Goal: Information Seeking & Learning: Learn about a topic

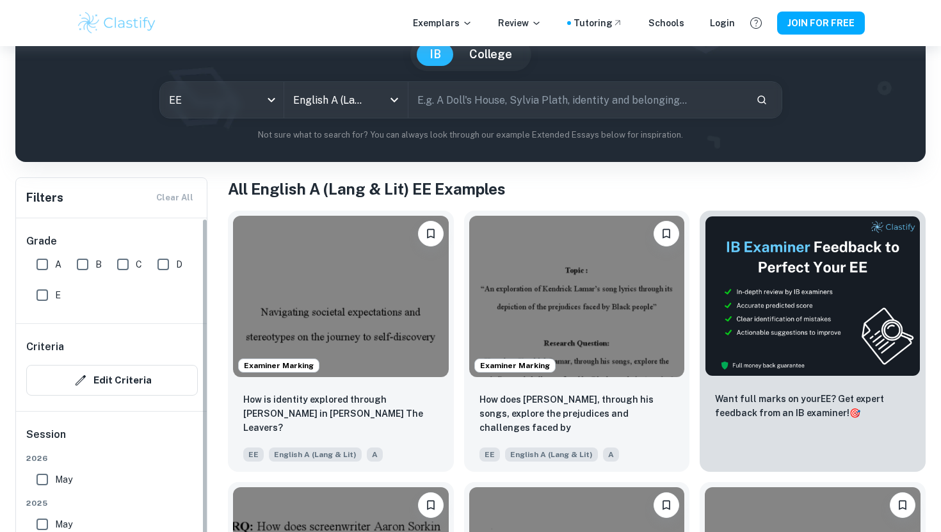
scroll to position [142, 0]
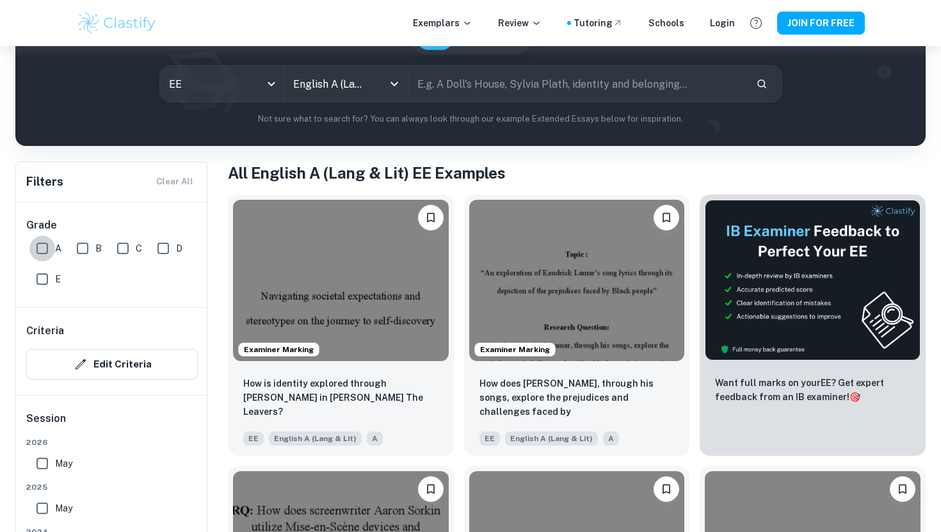
click at [39, 249] on input "A" at bounding box center [42, 248] width 26 height 26
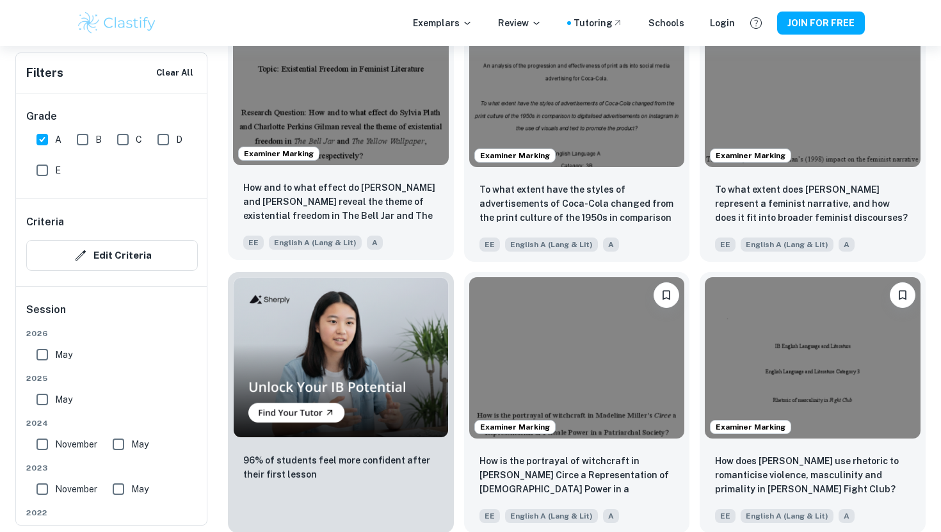
scroll to position [534, 0]
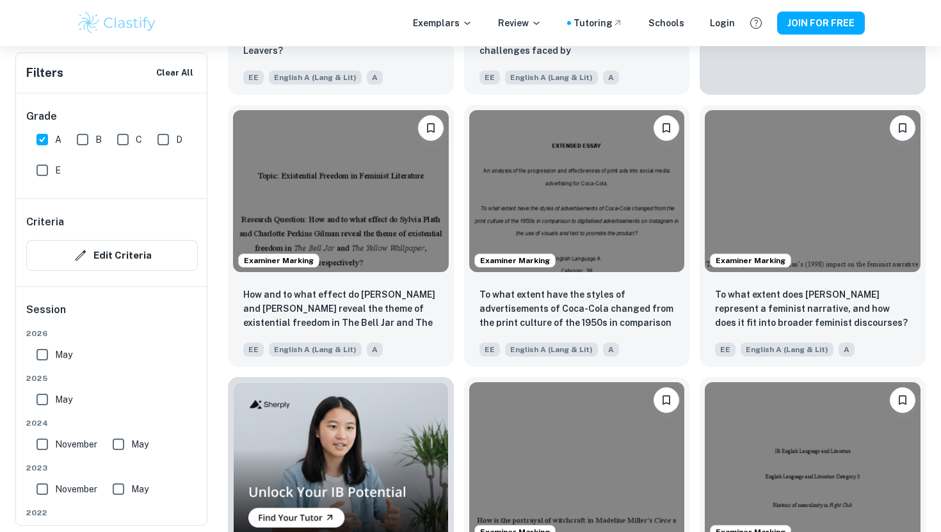
click at [47, 143] on input "A" at bounding box center [42, 140] width 26 height 26
checkbox input "false"
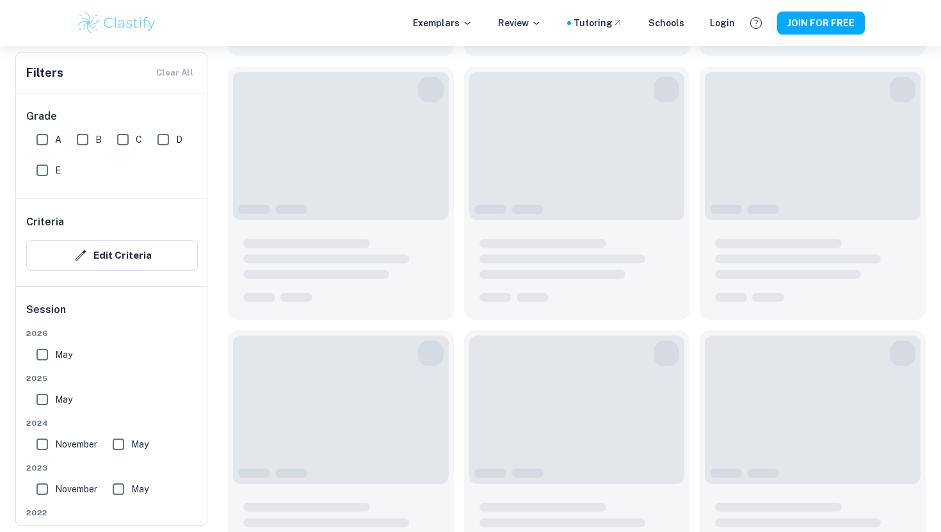
click at [123, 139] on input "C" at bounding box center [123, 140] width 26 height 26
checkbox input "true"
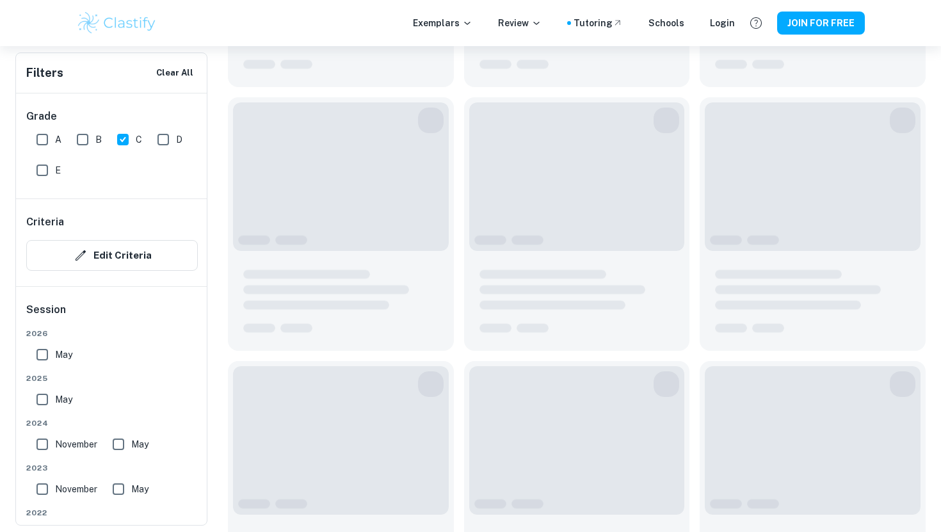
scroll to position [564, 0]
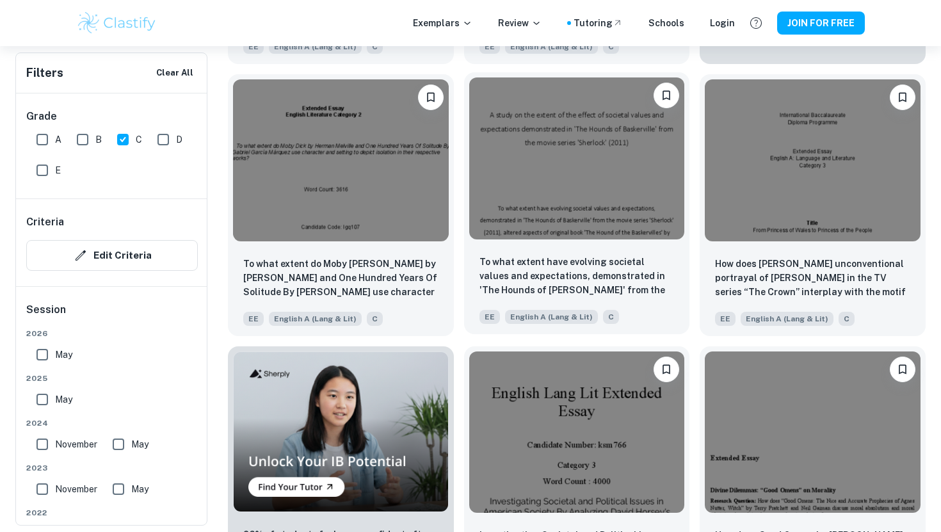
click at [525, 161] on img at bounding box center [577, 157] width 216 height 161
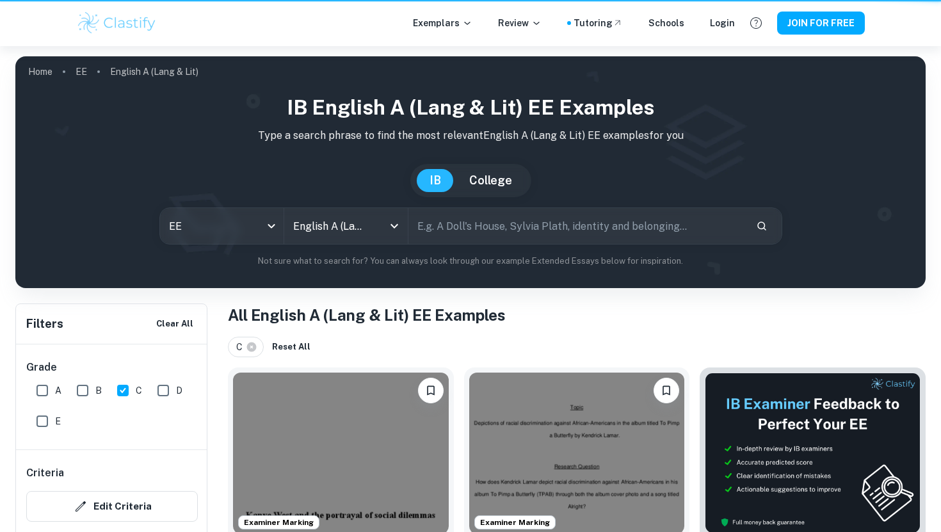
scroll to position [564, 0]
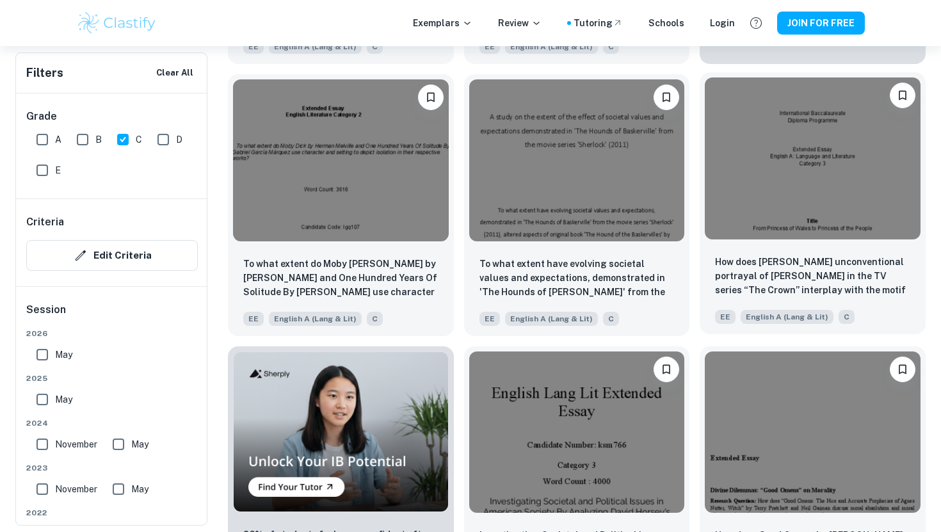
click at [744, 145] on img at bounding box center [813, 157] width 216 height 161
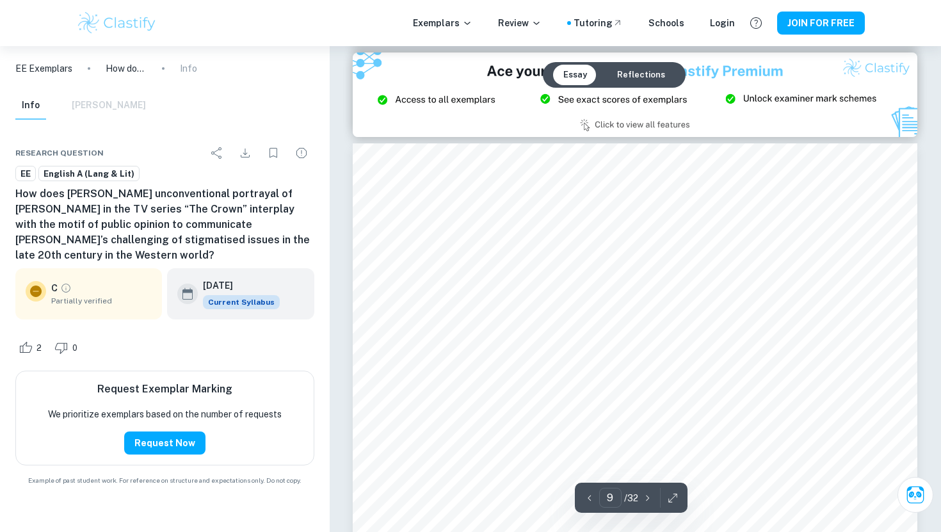
scroll to position [6690, 0]
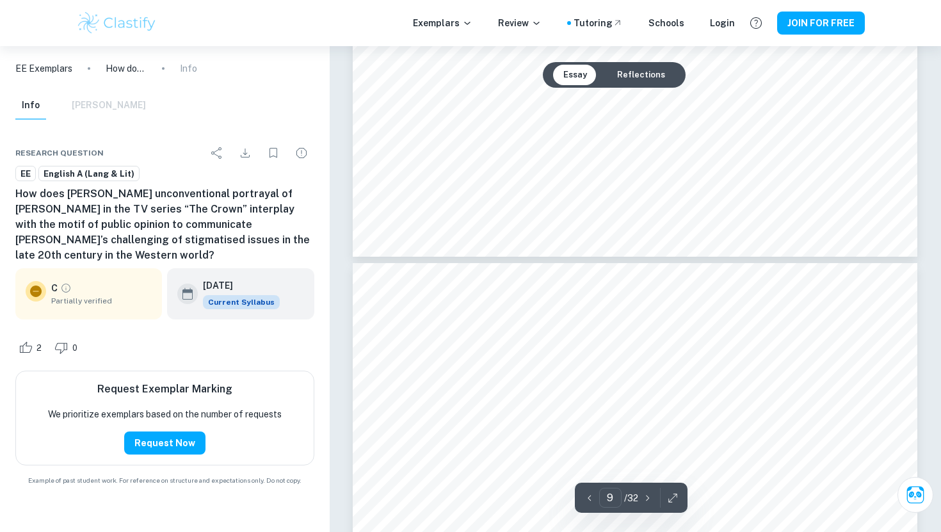
type input "10"
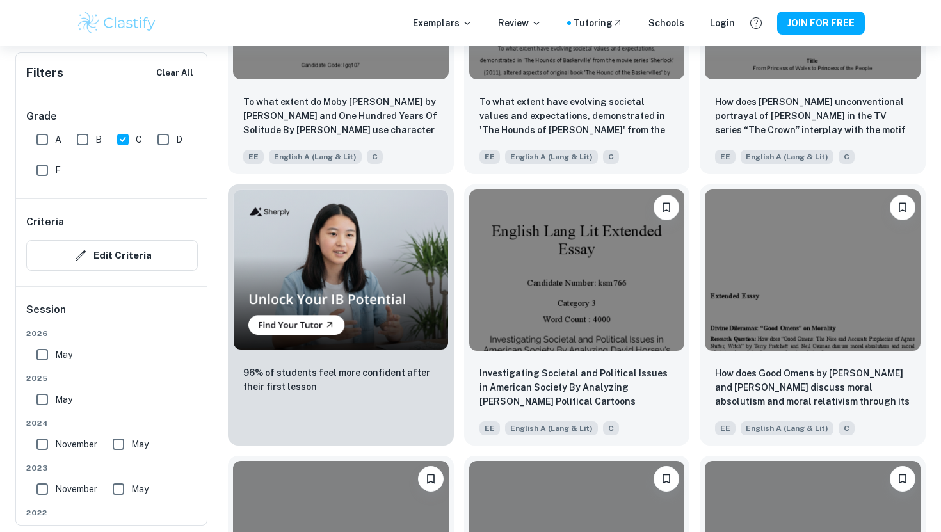
scroll to position [834, 0]
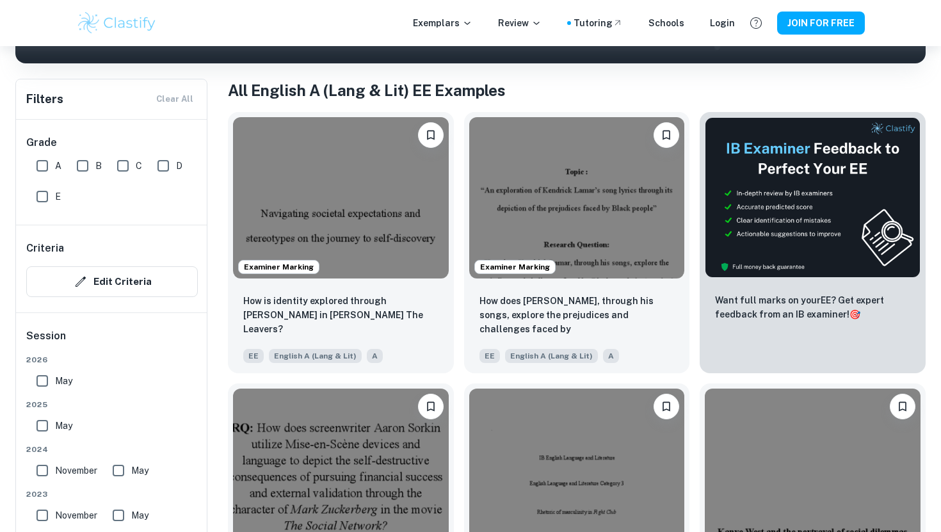
scroll to position [225, 0]
click at [44, 166] on input "A" at bounding box center [42, 166] width 26 height 26
checkbox input "true"
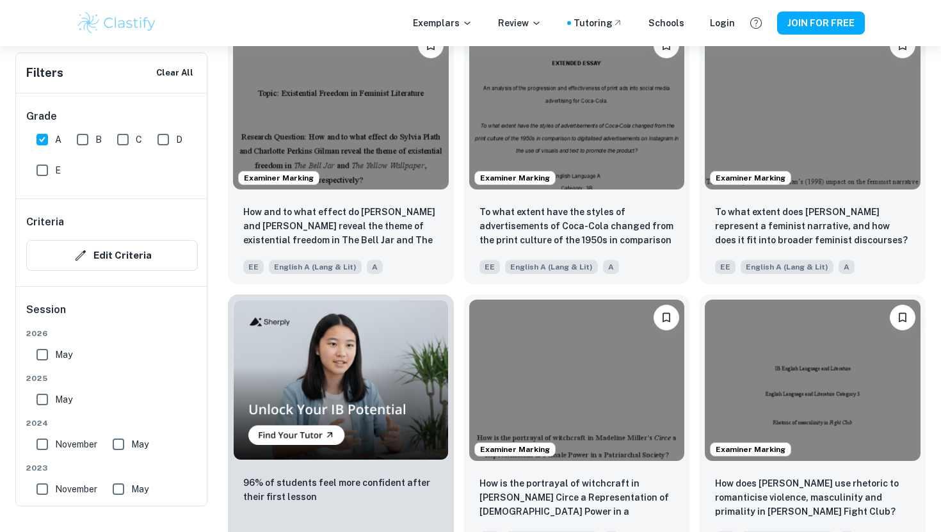
scroll to position [0, 0]
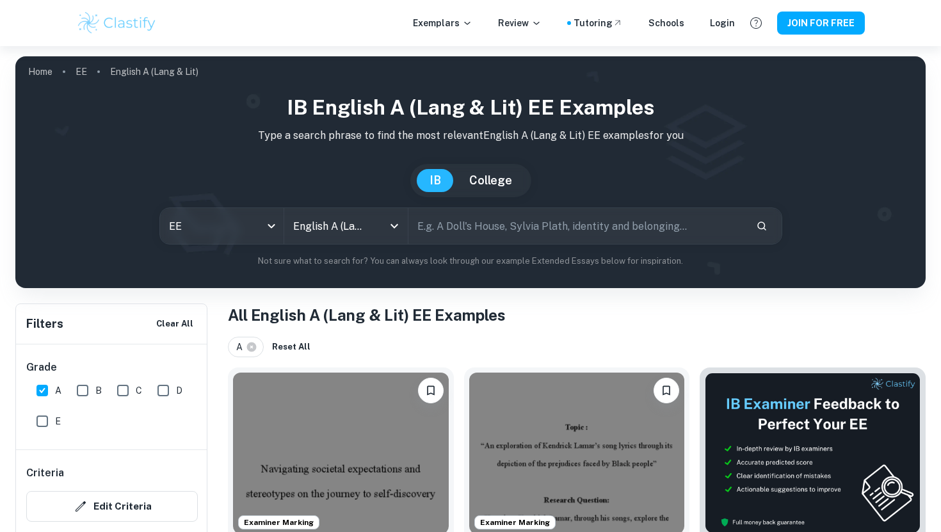
click at [521, 229] on input "text" at bounding box center [576, 226] width 337 height 36
type input "abuse"
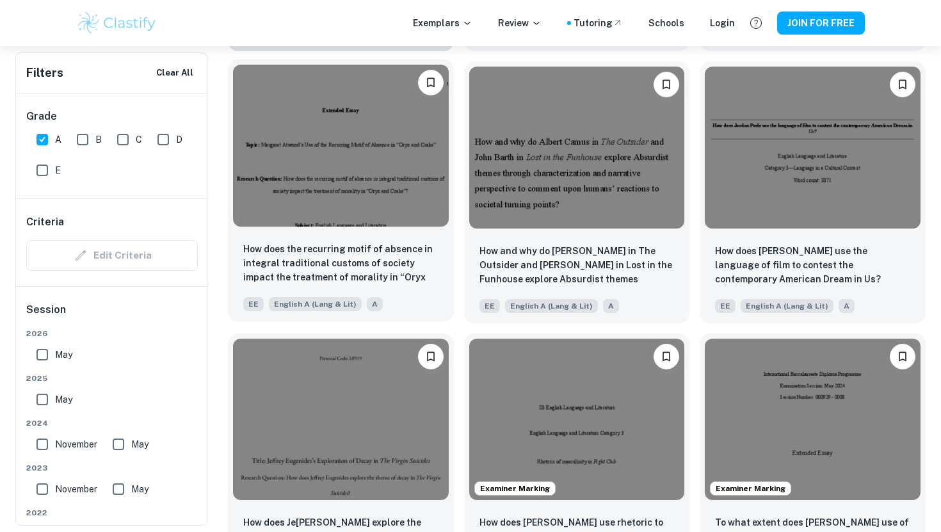
scroll to position [1375, 0]
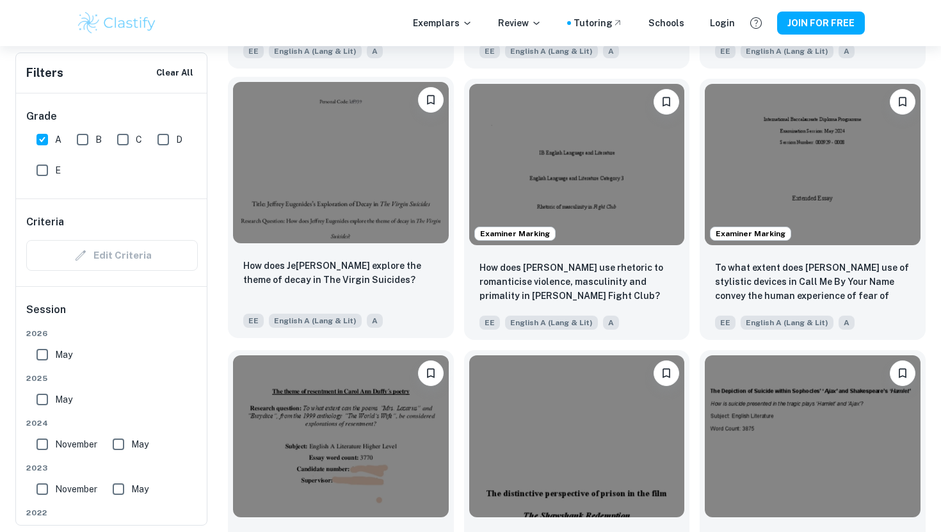
click at [385, 257] on div "How does Je ffrey Eugenides explore the theme of decay in The Virgin Suicides? …" at bounding box center [341, 293] width 226 height 90
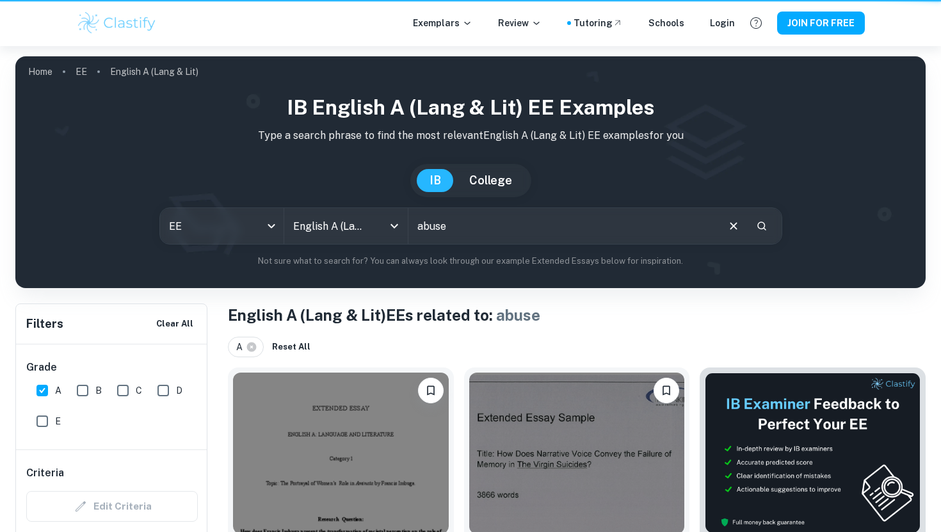
scroll to position [1375, 0]
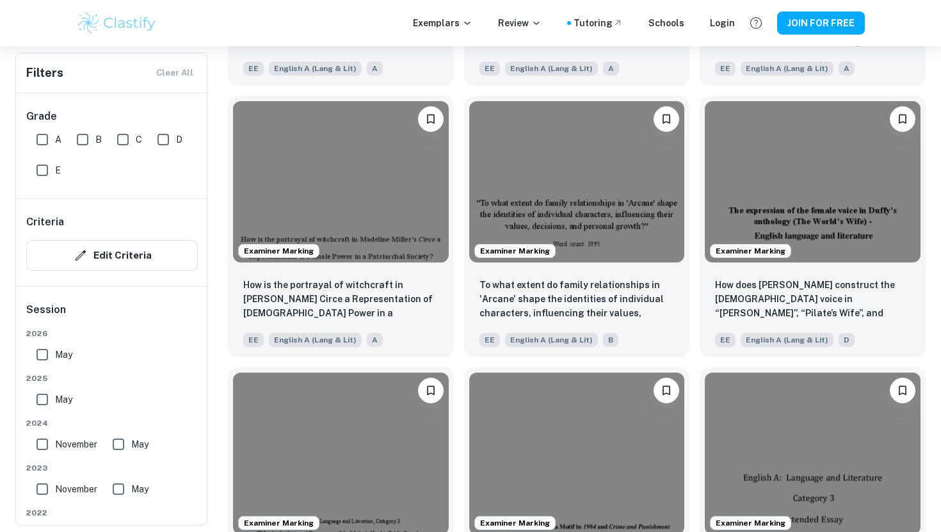
scroll to position [1256, 0]
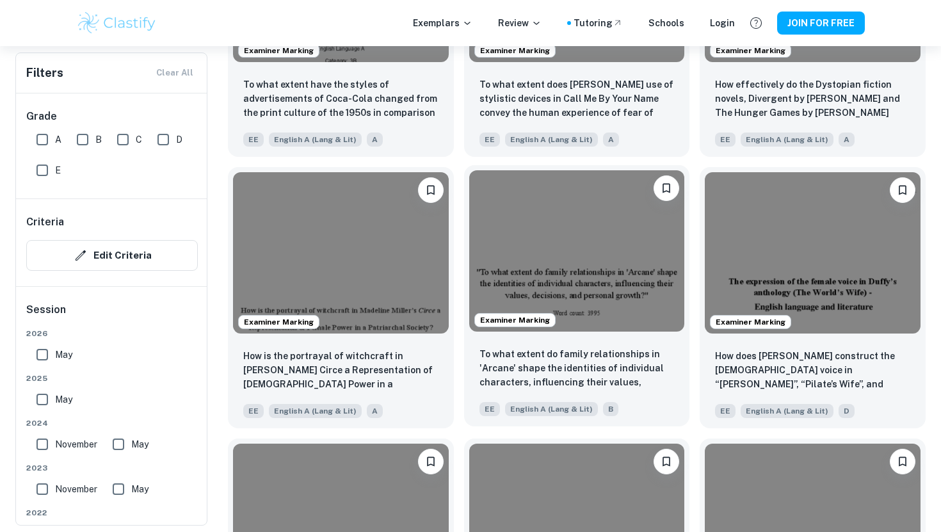
click at [536, 214] on img at bounding box center [577, 250] width 216 height 161
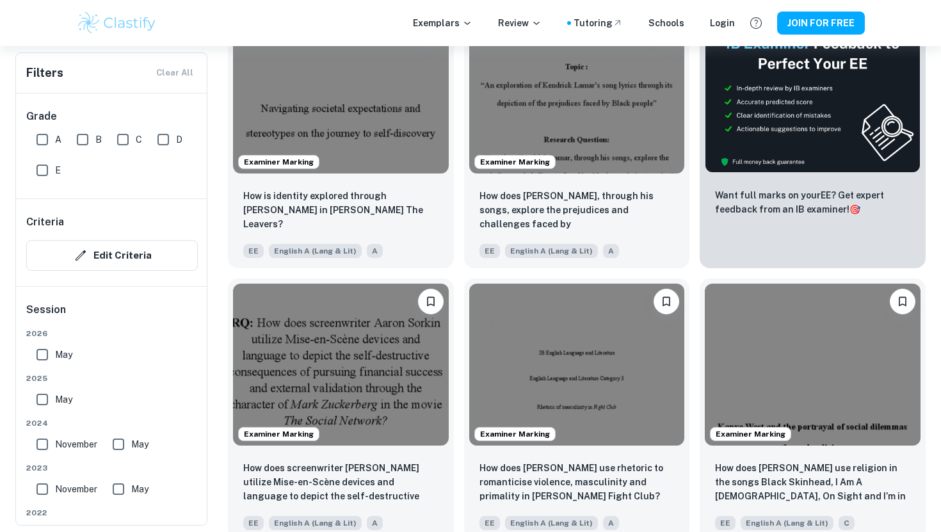
scroll to position [180, 0]
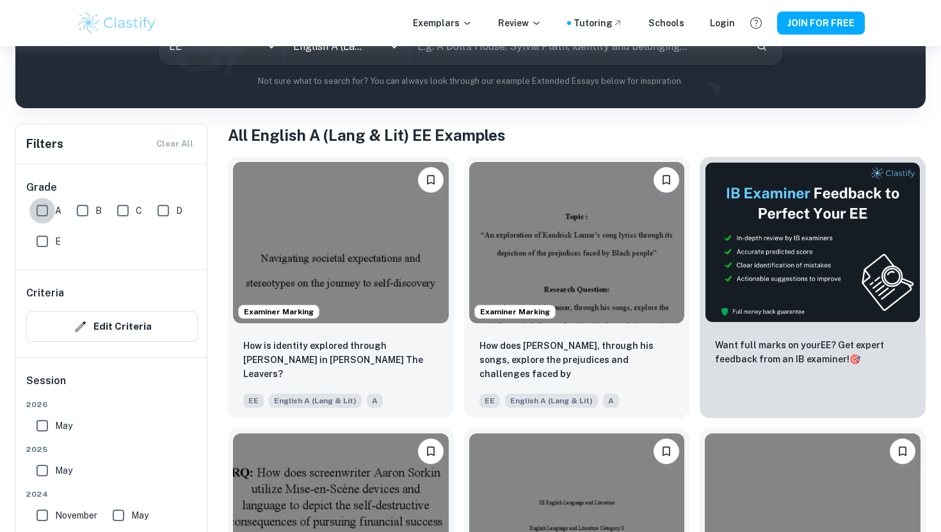
click at [47, 212] on input "A" at bounding box center [42, 211] width 26 height 26
checkbox input "true"
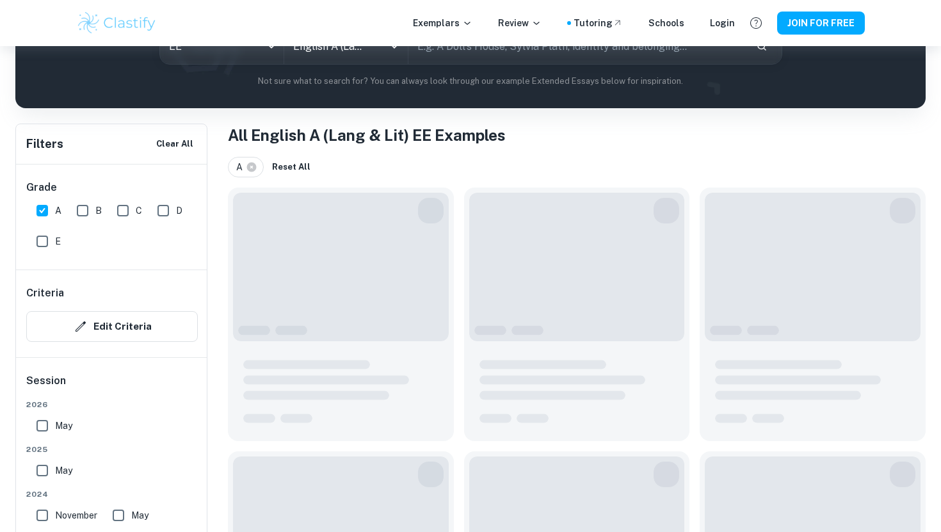
click at [77, 212] on input "B" at bounding box center [83, 211] width 26 height 26
checkbox input "true"
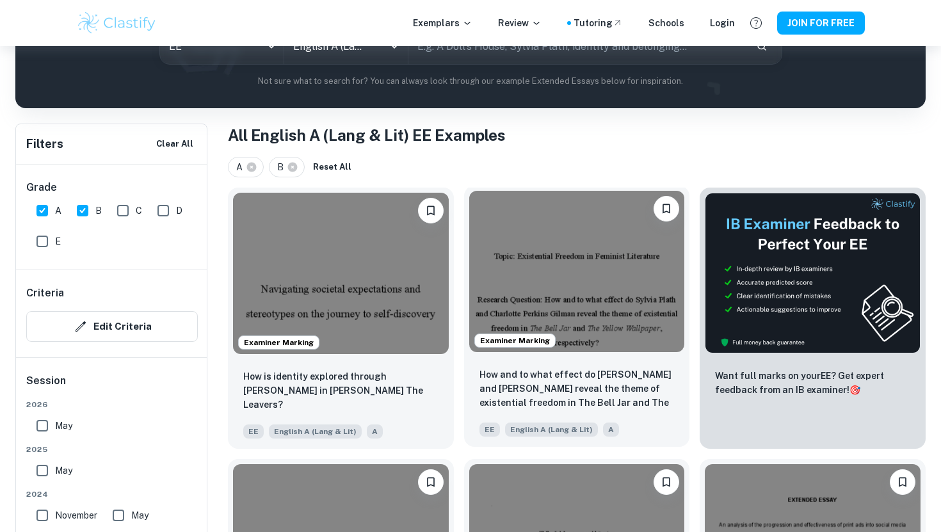
click at [559, 260] on img at bounding box center [577, 271] width 216 height 161
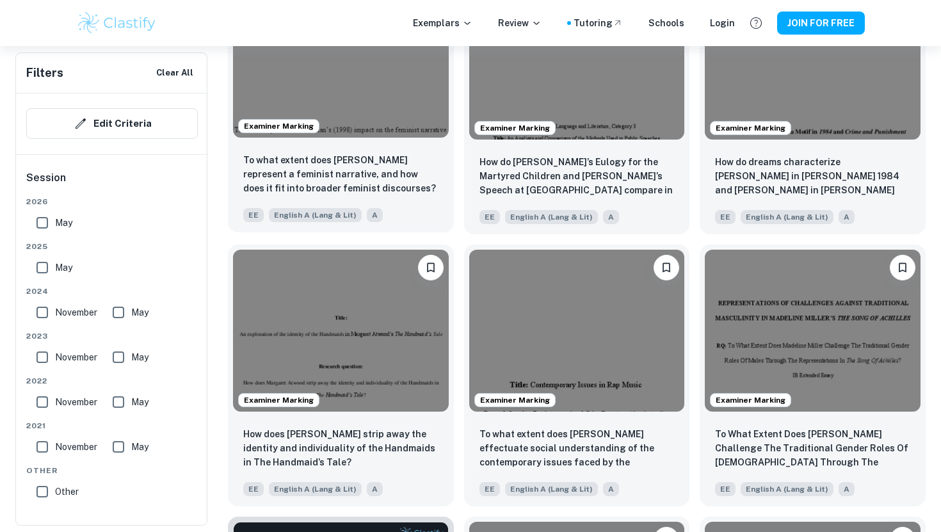
scroll to position [1551, 0]
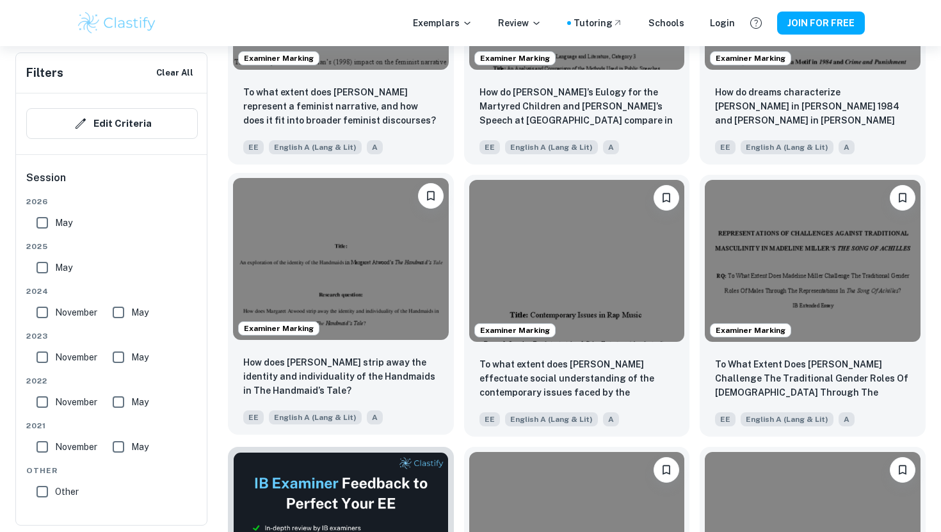
click at [390, 256] on img at bounding box center [341, 258] width 216 height 161
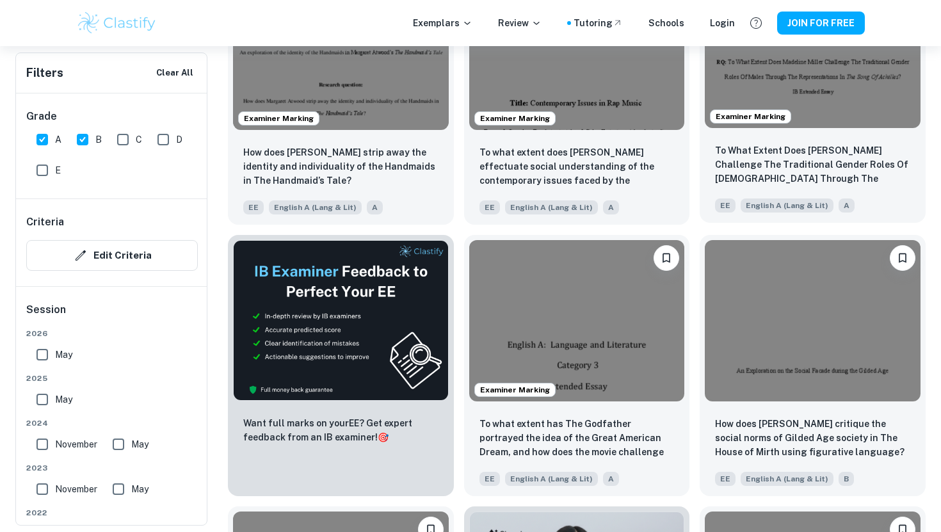
scroll to position [1752, 0]
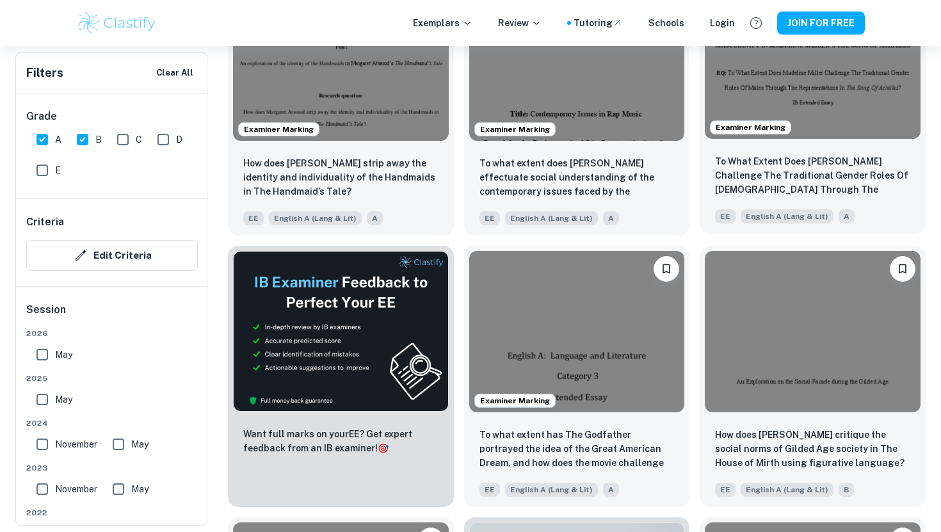
click at [820, 112] on img at bounding box center [813, 57] width 216 height 161
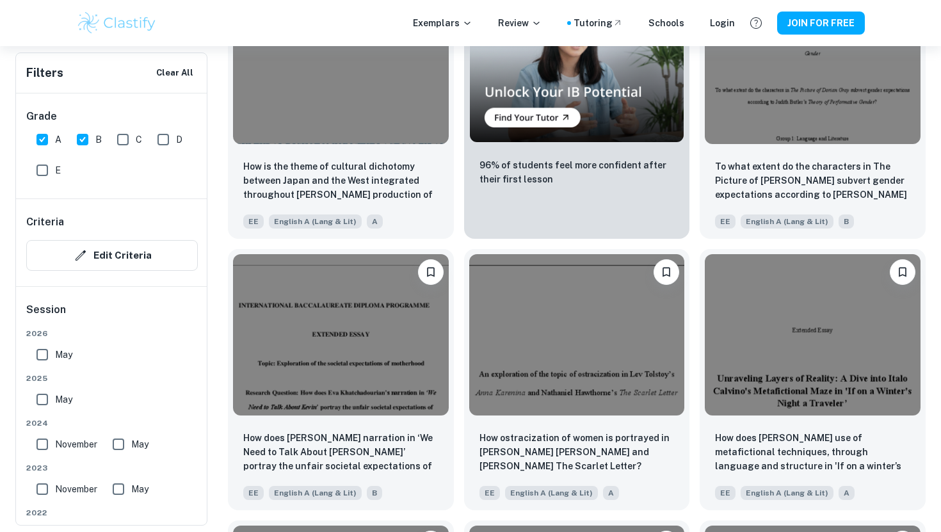
scroll to position [2312, 0]
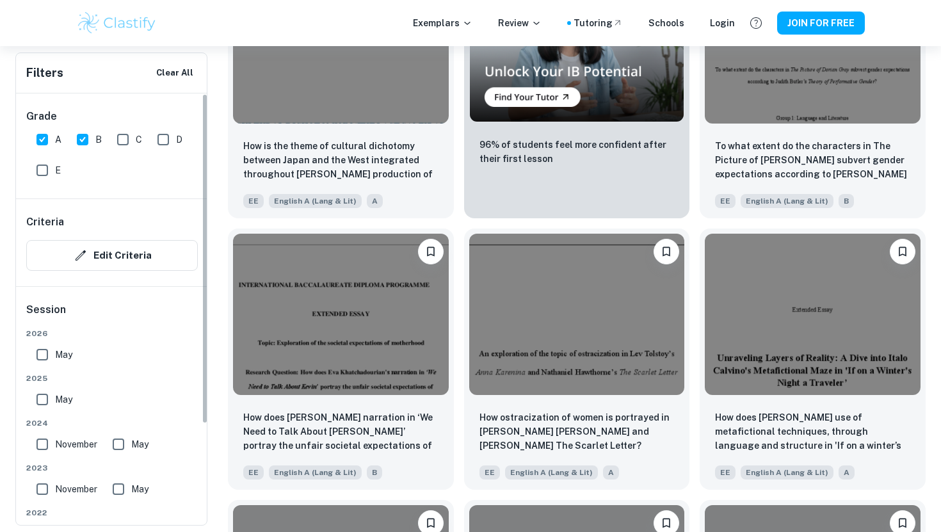
click at [51, 140] on input "A" at bounding box center [42, 140] width 26 height 26
checkbox input "false"
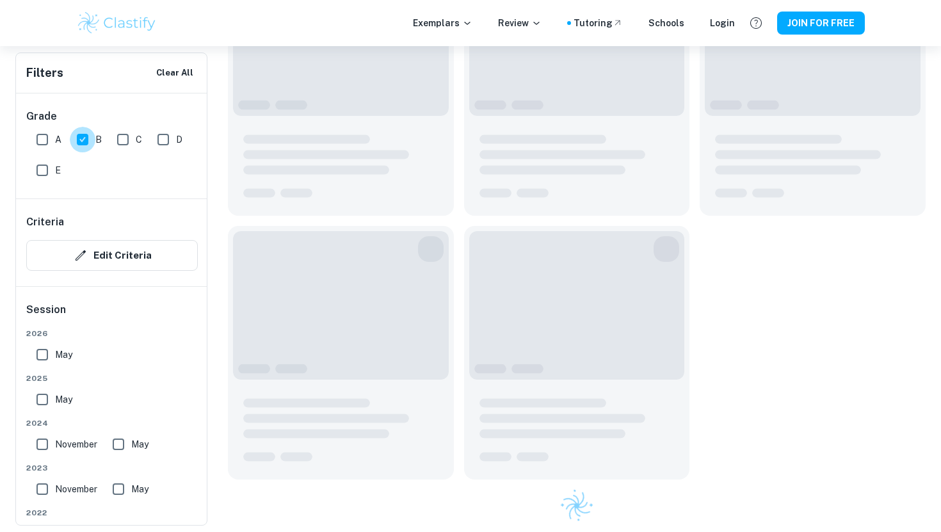
click at [90, 140] on input "B" at bounding box center [83, 140] width 26 height 26
checkbox input "false"
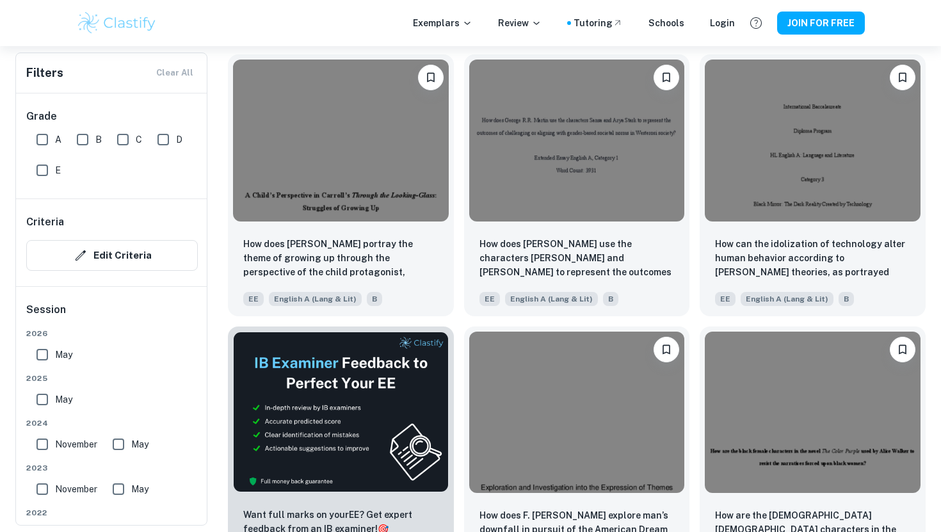
click at [119, 140] on input "C" at bounding box center [123, 140] width 26 height 26
checkbox input "true"
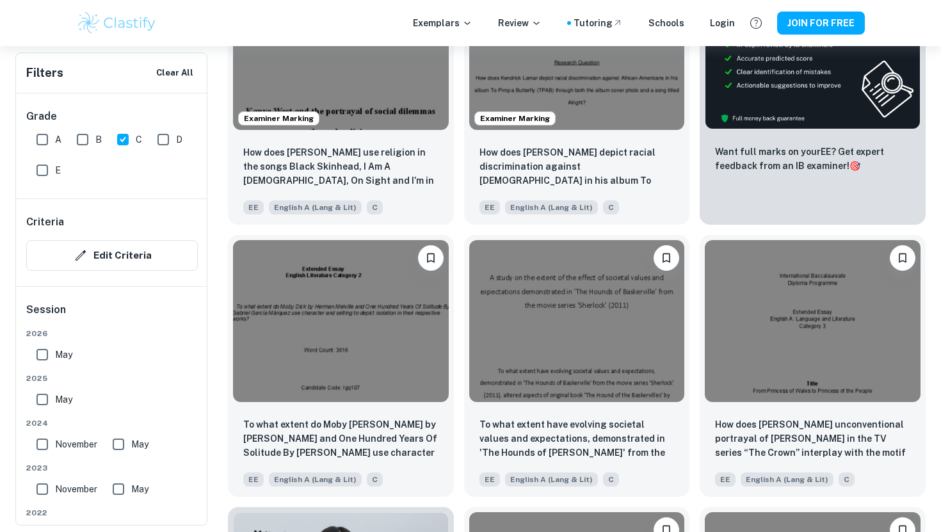
scroll to position [431, 0]
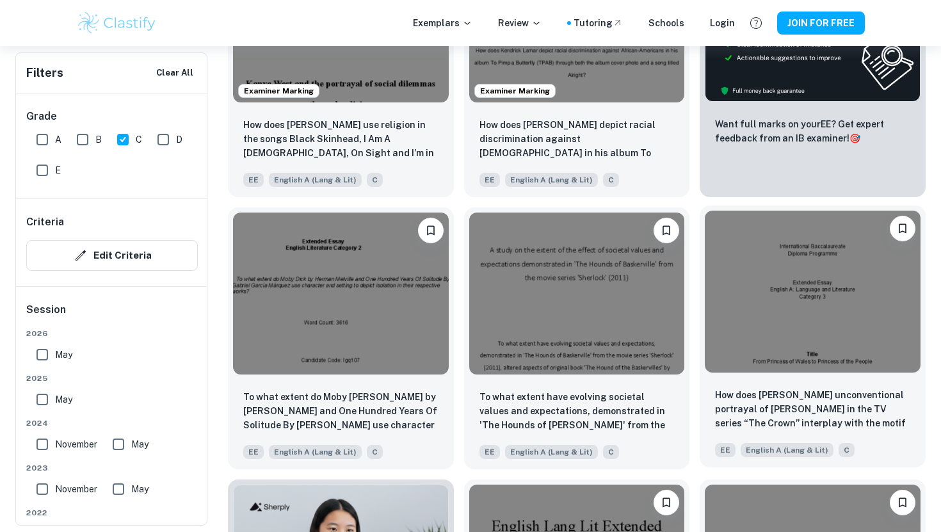
click at [801, 289] on img at bounding box center [813, 291] width 216 height 161
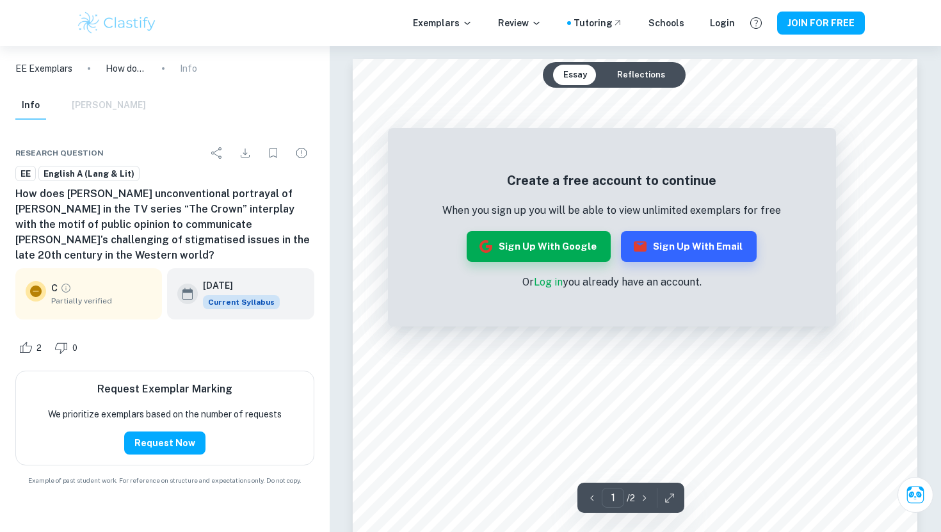
scroll to position [349, 0]
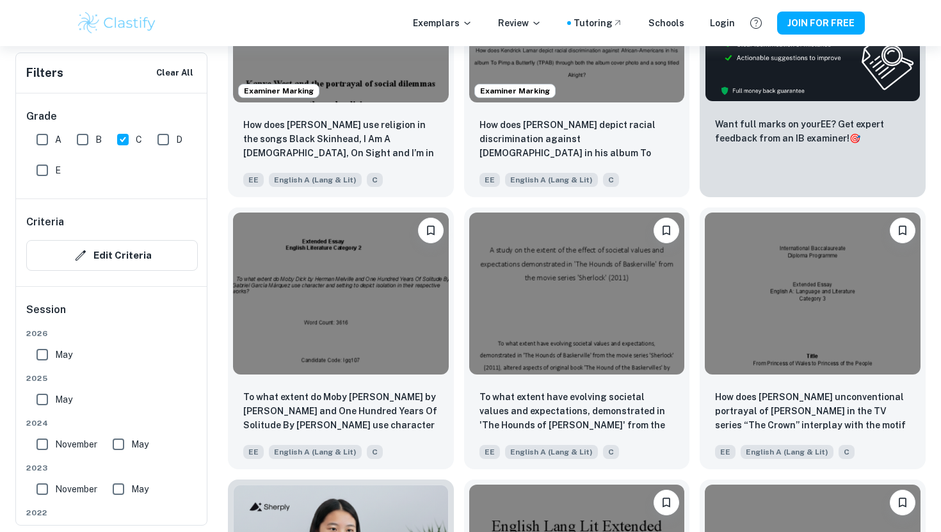
scroll to position [369, 0]
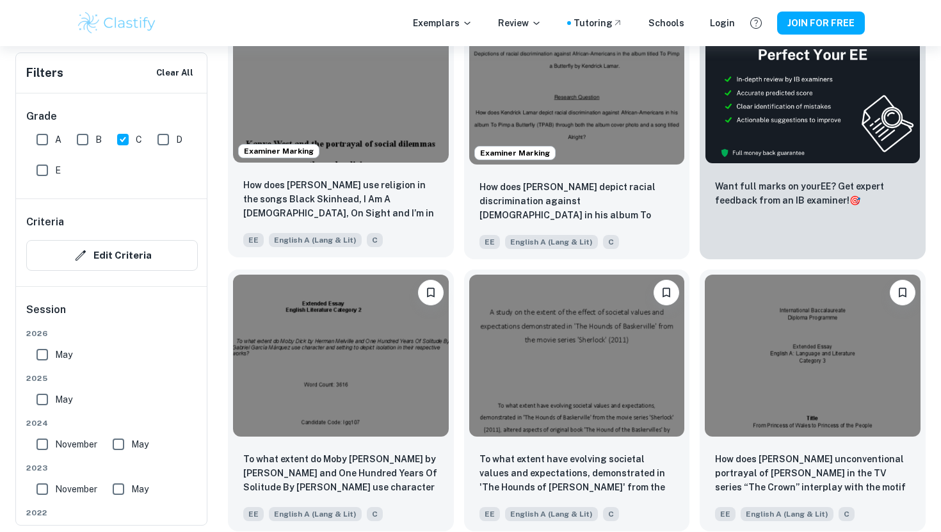
click at [387, 111] on img at bounding box center [341, 81] width 216 height 161
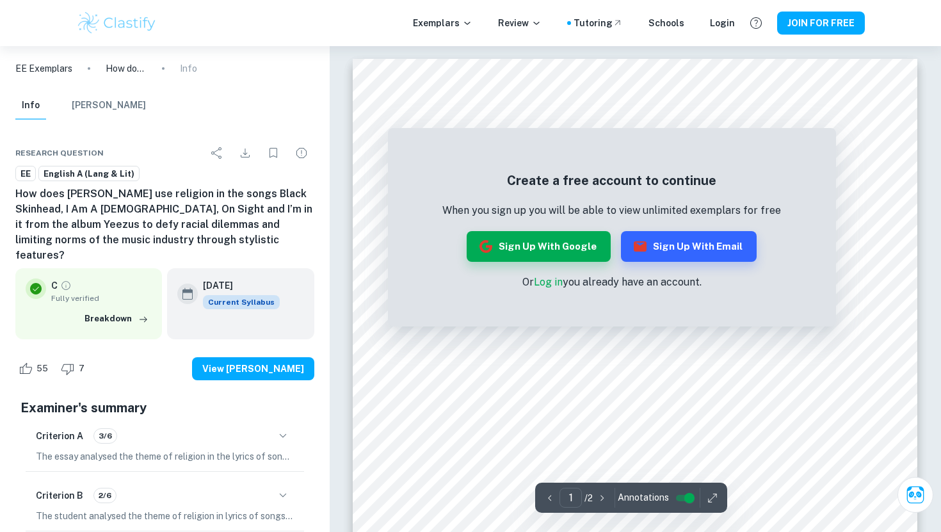
scroll to position [369, 0]
